Goal: Information Seeking & Learning: Learn about a topic

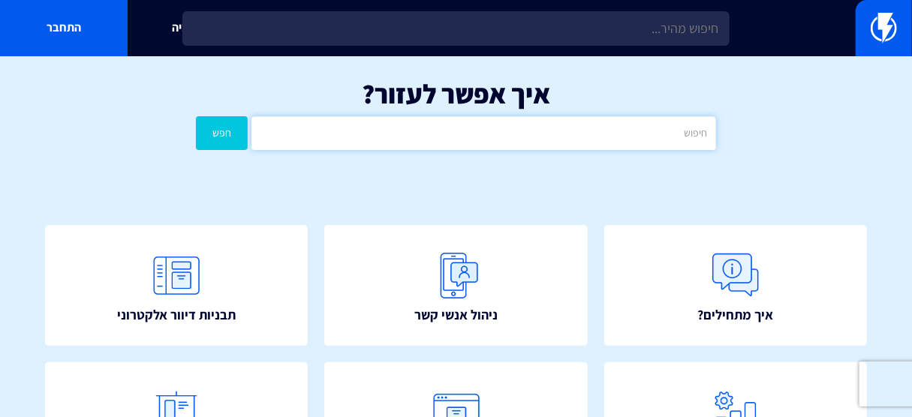
click at [555, 135] on input "text" at bounding box center [483, 133] width 465 height 34
type input "זמנים"
click at [196, 116] on button "חפש" at bounding box center [222, 133] width 52 height 34
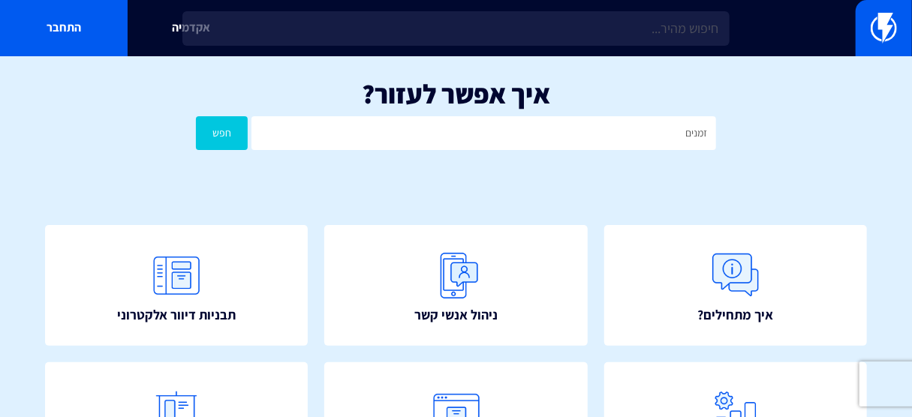
scroll to position [200, 0]
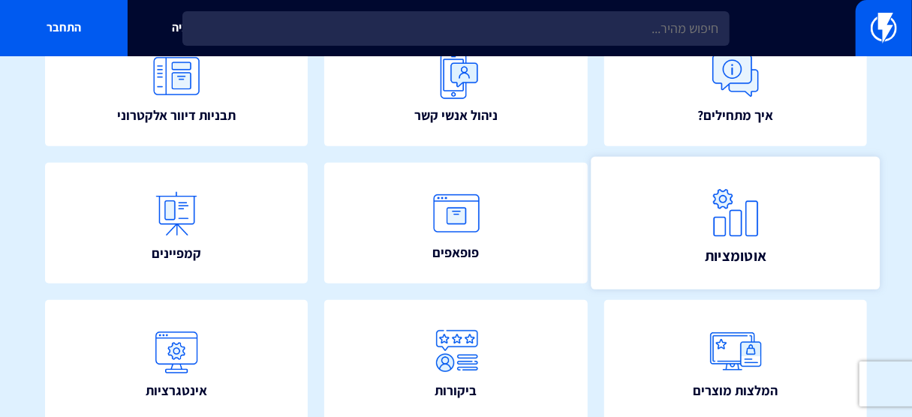
click at [687, 212] on link "אוטומציות" at bounding box center [735, 223] width 289 height 133
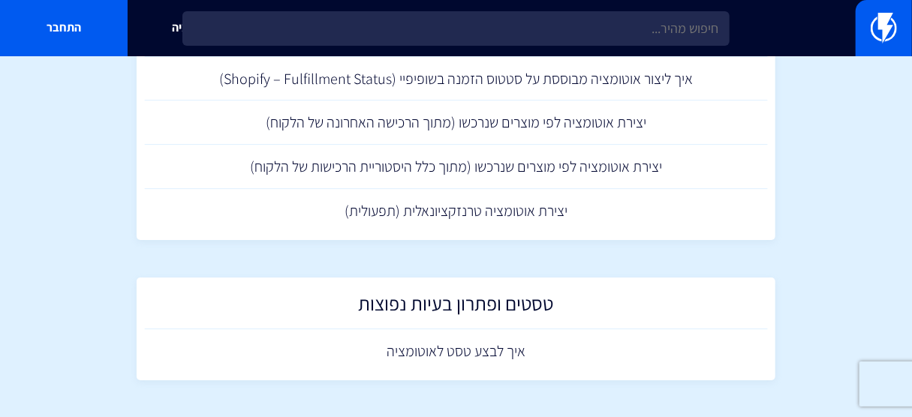
scroll to position [2094, 0]
